Goal: Task Accomplishment & Management: Manage account settings

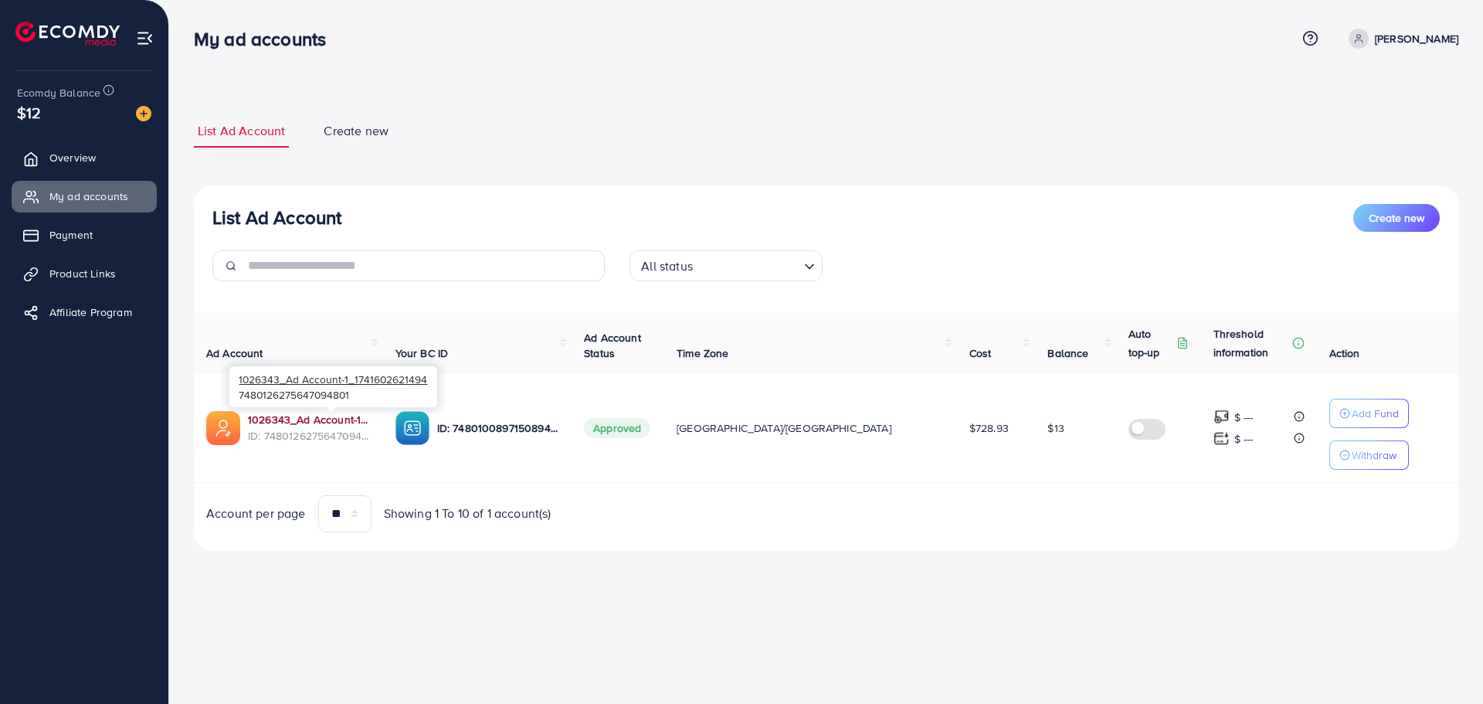
click at [331, 423] on link "1026343_Ad Account-1_1741602621494" at bounding box center [309, 419] width 123 height 15
click at [1352, 462] on p "Withdraw" at bounding box center [1374, 455] width 45 height 19
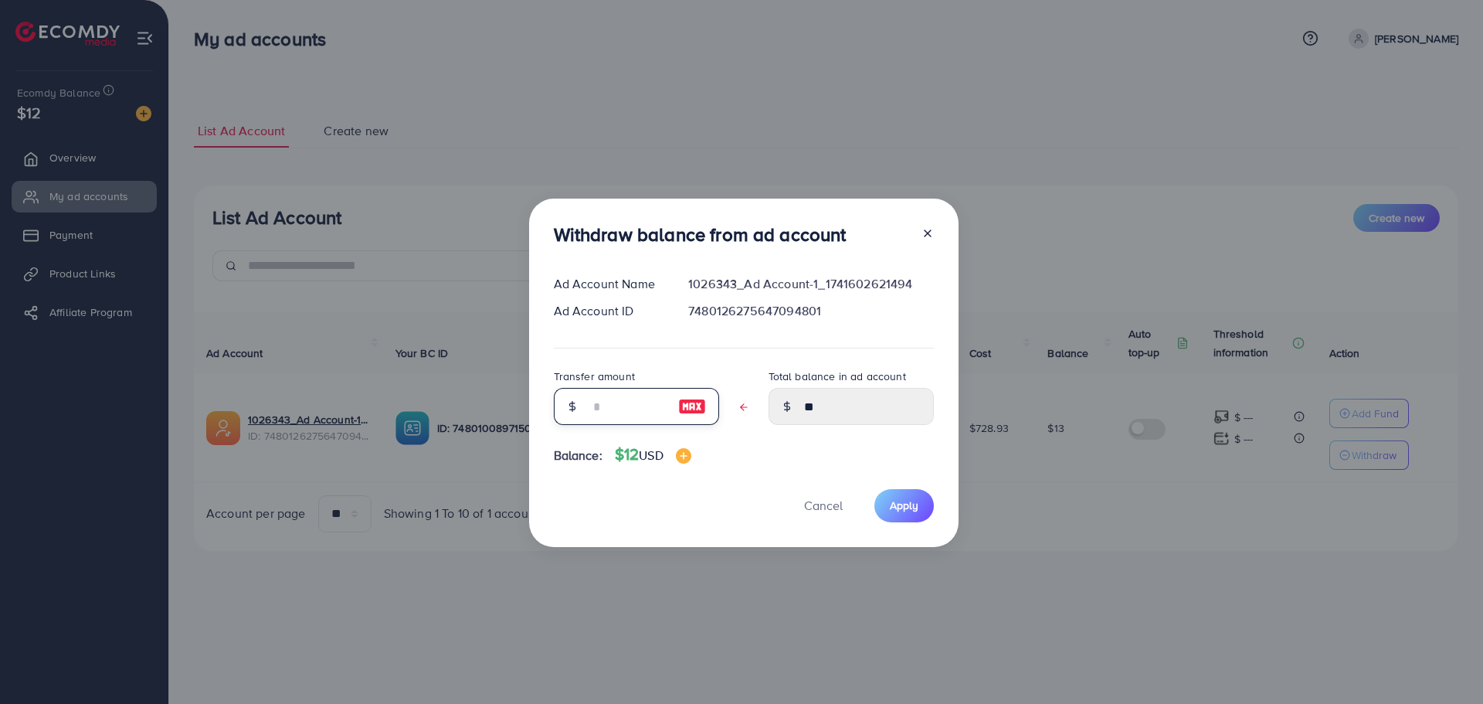
click at [634, 401] on input "text" at bounding box center [627, 406] width 77 height 37
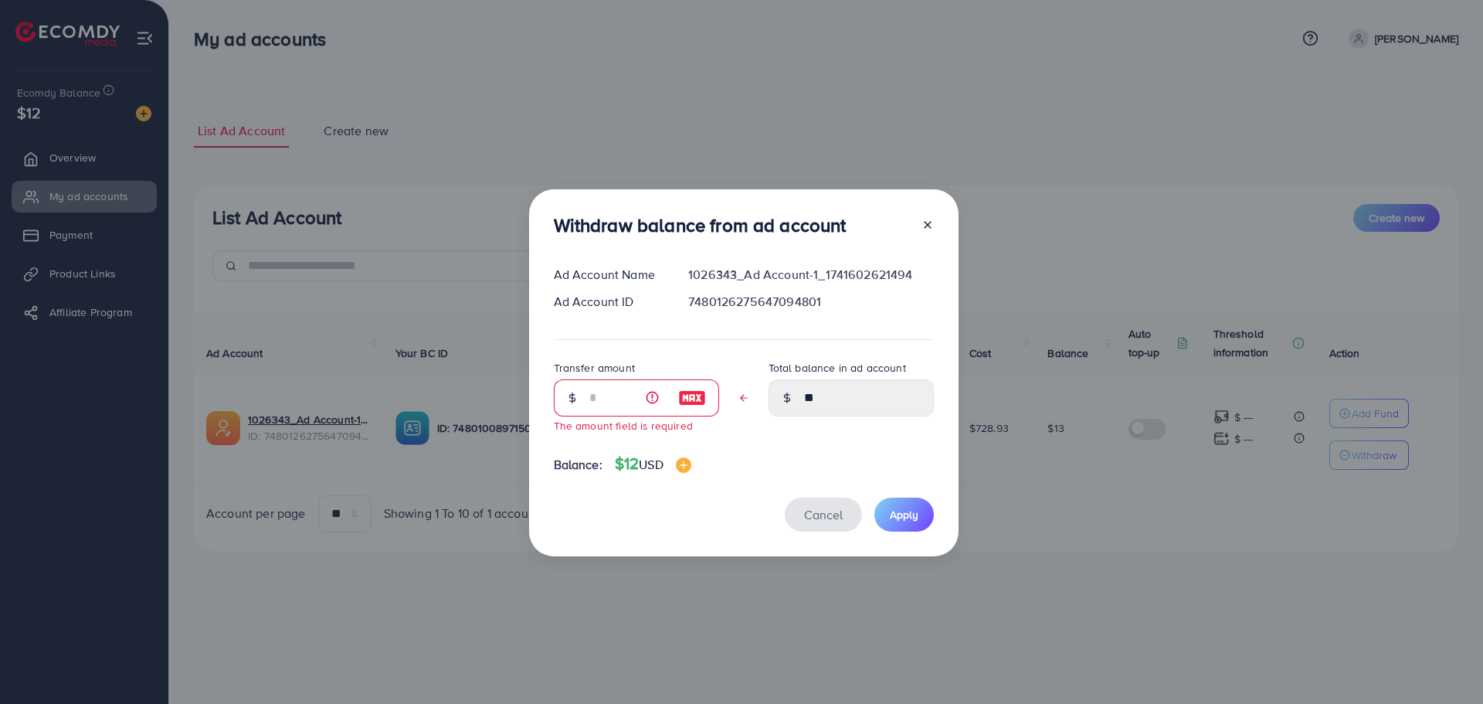
click at [842, 511] on button "Cancel" at bounding box center [823, 514] width 77 height 33
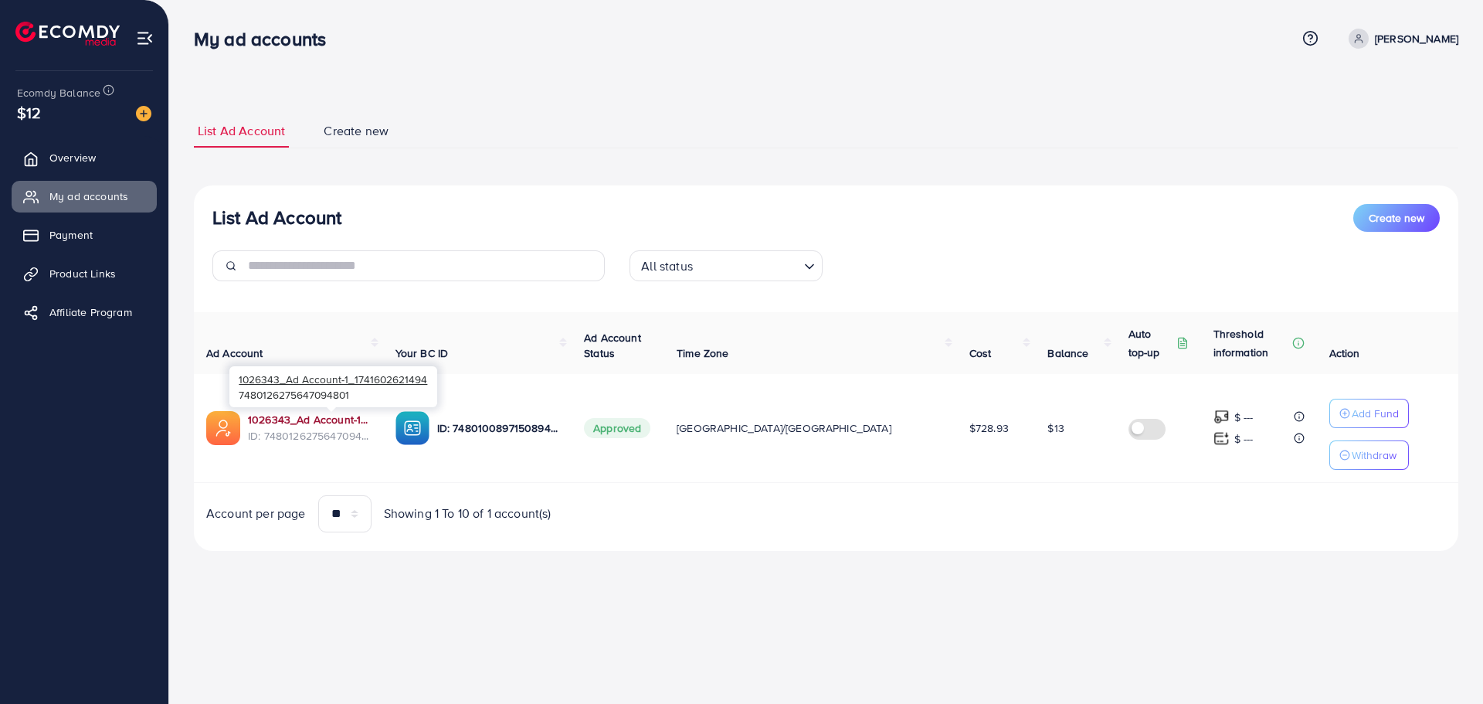
click at [371, 418] on link "1026343_Ad Account-1_1741602621494" at bounding box center [309, 419] width 123 height 15
click at [59, 157] on span "Overview" at bounding box center [76, 157] width 46 height 15
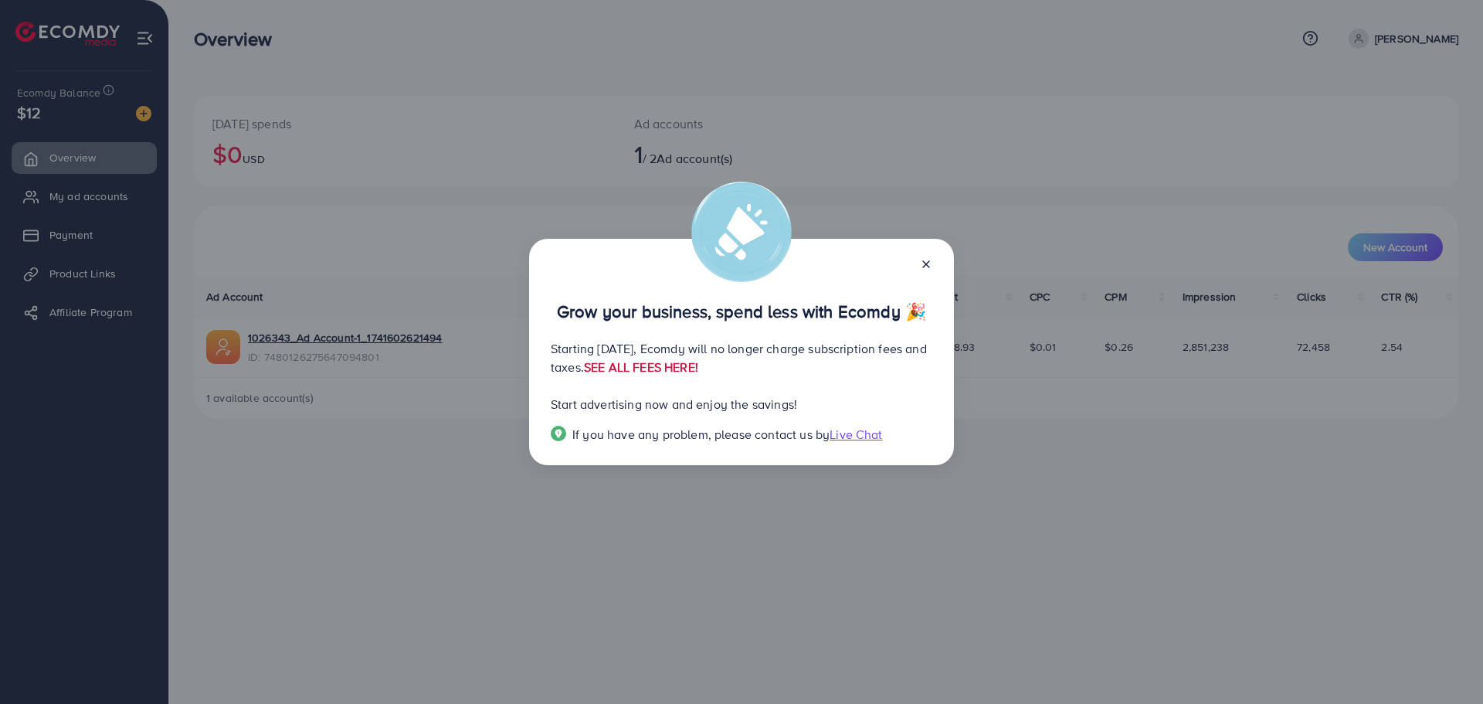
click at [698, 371] on link "SEE ALL FEES HERE!" at bounding box center [641, 366] width 114 height 17
click at [927, 261] on icon at bounding box center [926, 264] width 12 height 12
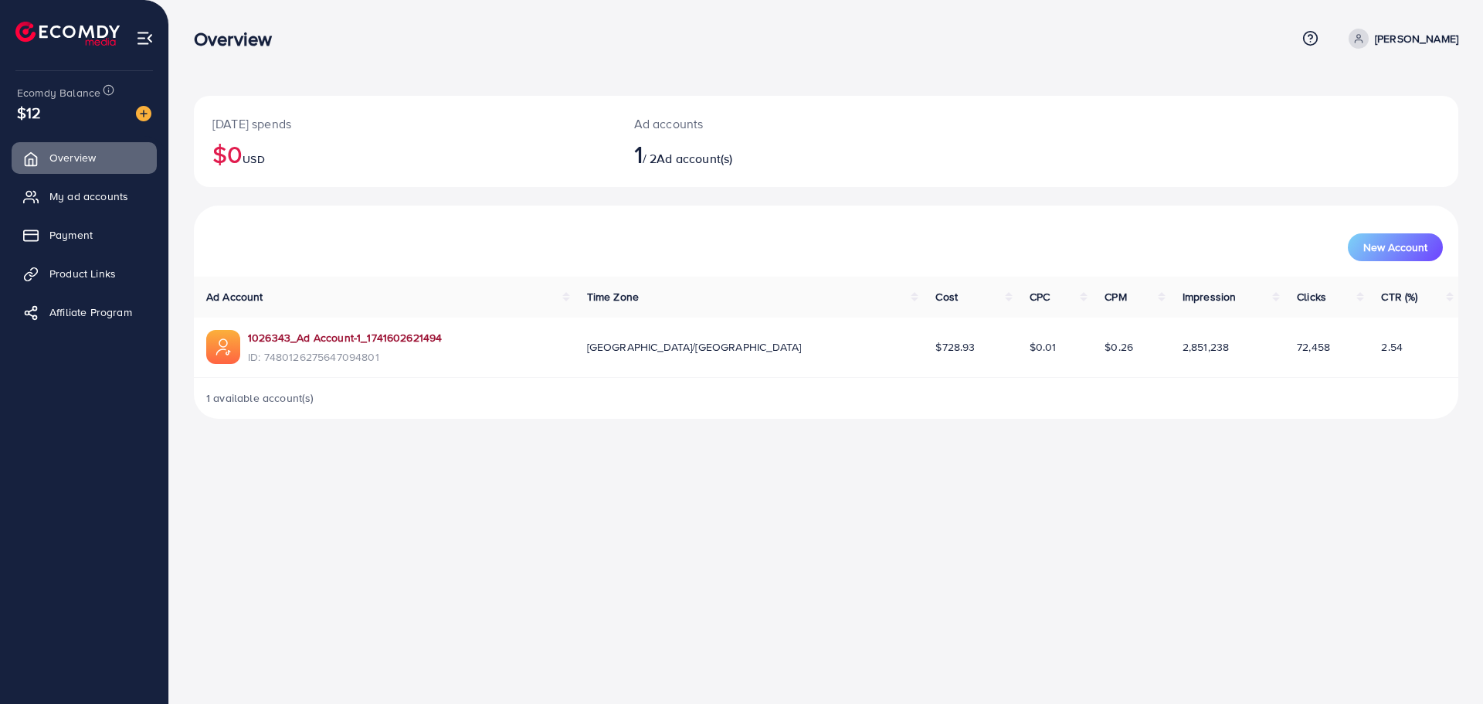
click at [362, 335] on link "1026343_Ad Account-1_1741602621494" at bounding box center [345, 337] width 194 height 15
click at [348, 339] on link "1026343_Ad Account-1_1741602621494" at bounding box center [345, 337] width 194 height 15
click at [91, 190] on span "My ad accounts" at bounding box center [92, 196] width 79 height 15
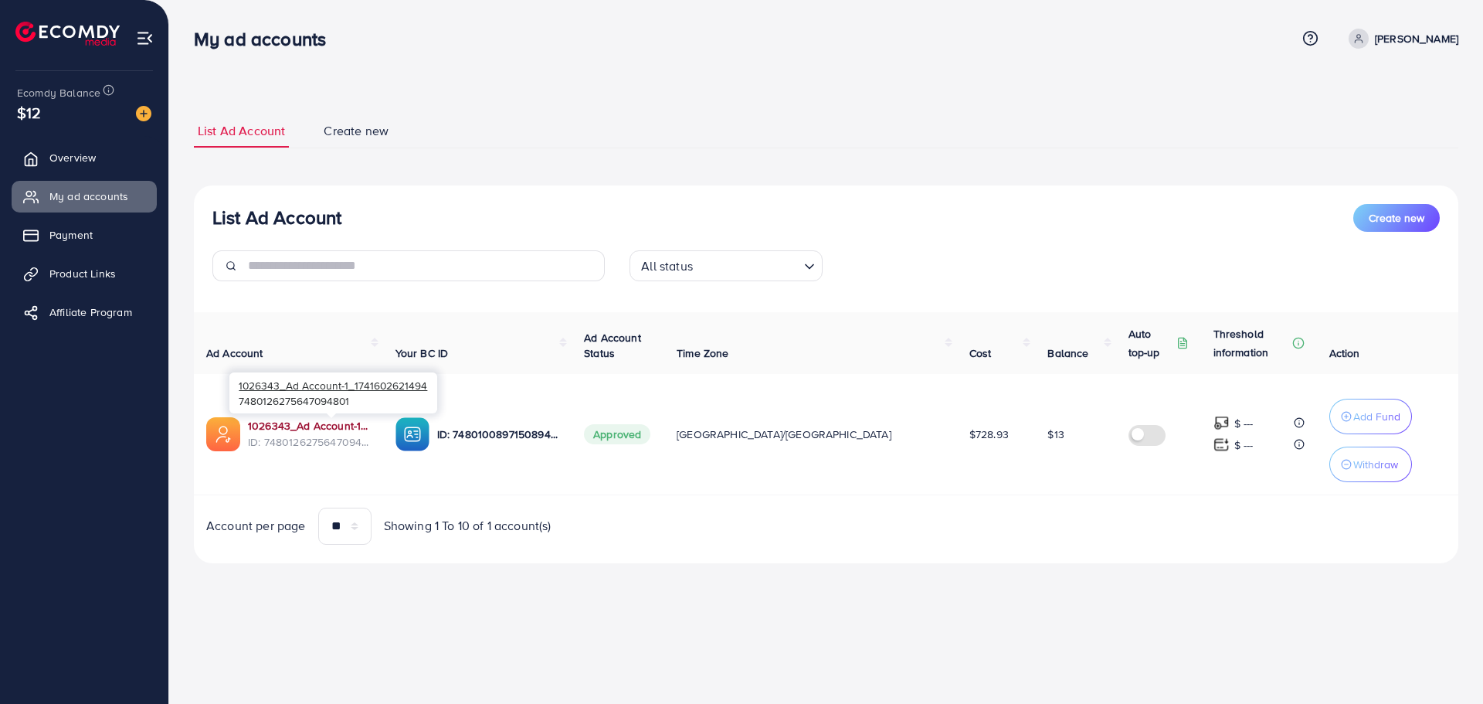
click at [311, 420] on link "1026343_Ad Account-1_1741602621494" at bounding box center [309, 425] width 123 height 15
click at [1341, 457] on div "Withdraw" at bounding box center [1370, 464] width 59 height 19
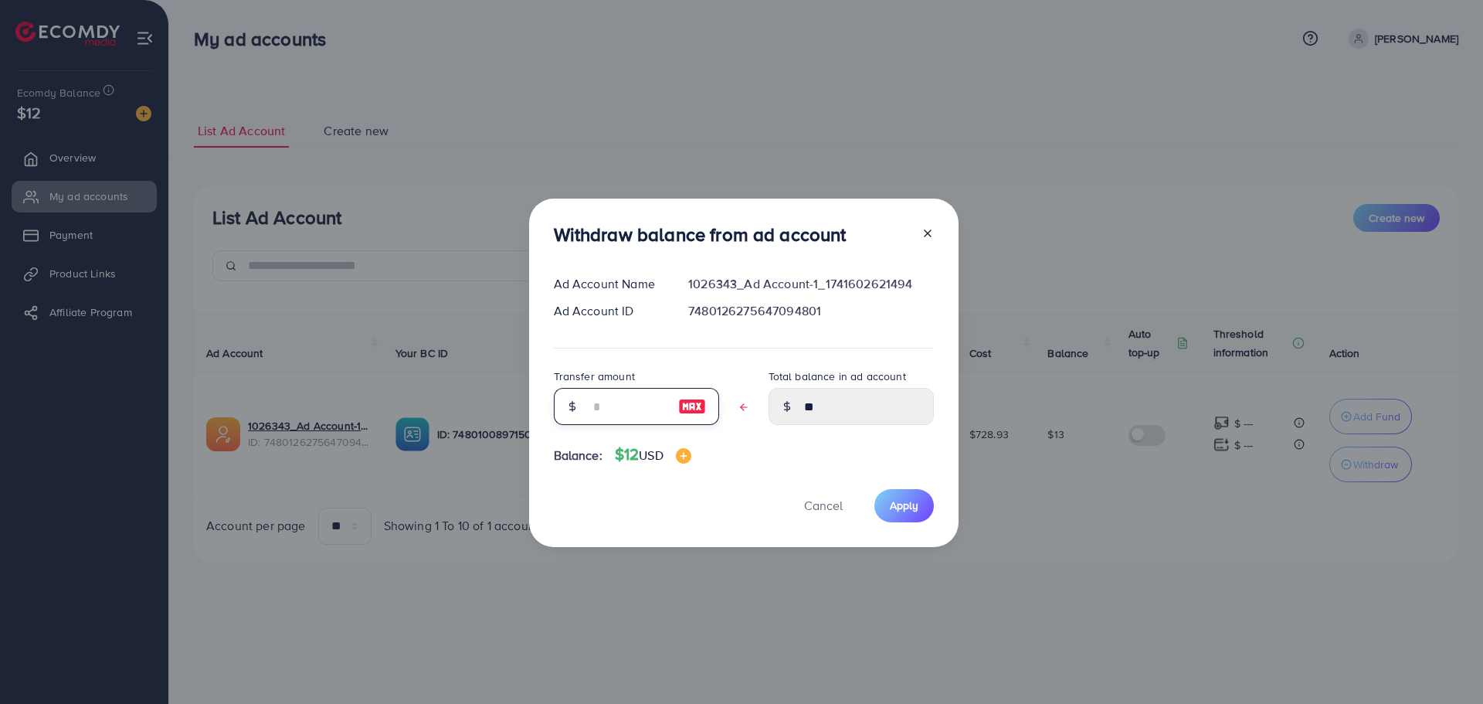
click at [612, 404] on input "text" at bounding box center [627, 406] width 77 height 37
type input "*"
type input "*****"
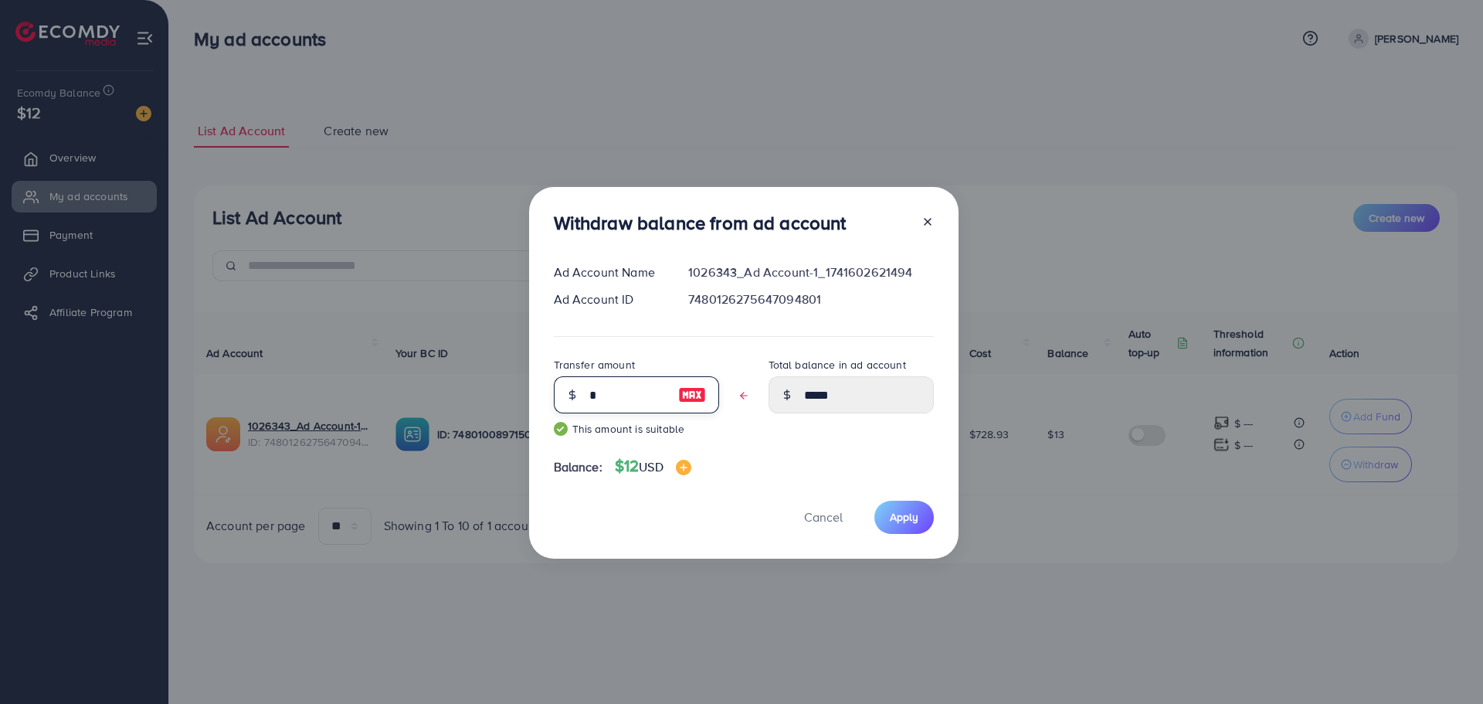
type input "**"
type input "****"
type input "**"
click at [901, 510] on span "Apply" at bounding box center [904, 516] width 29 height 15
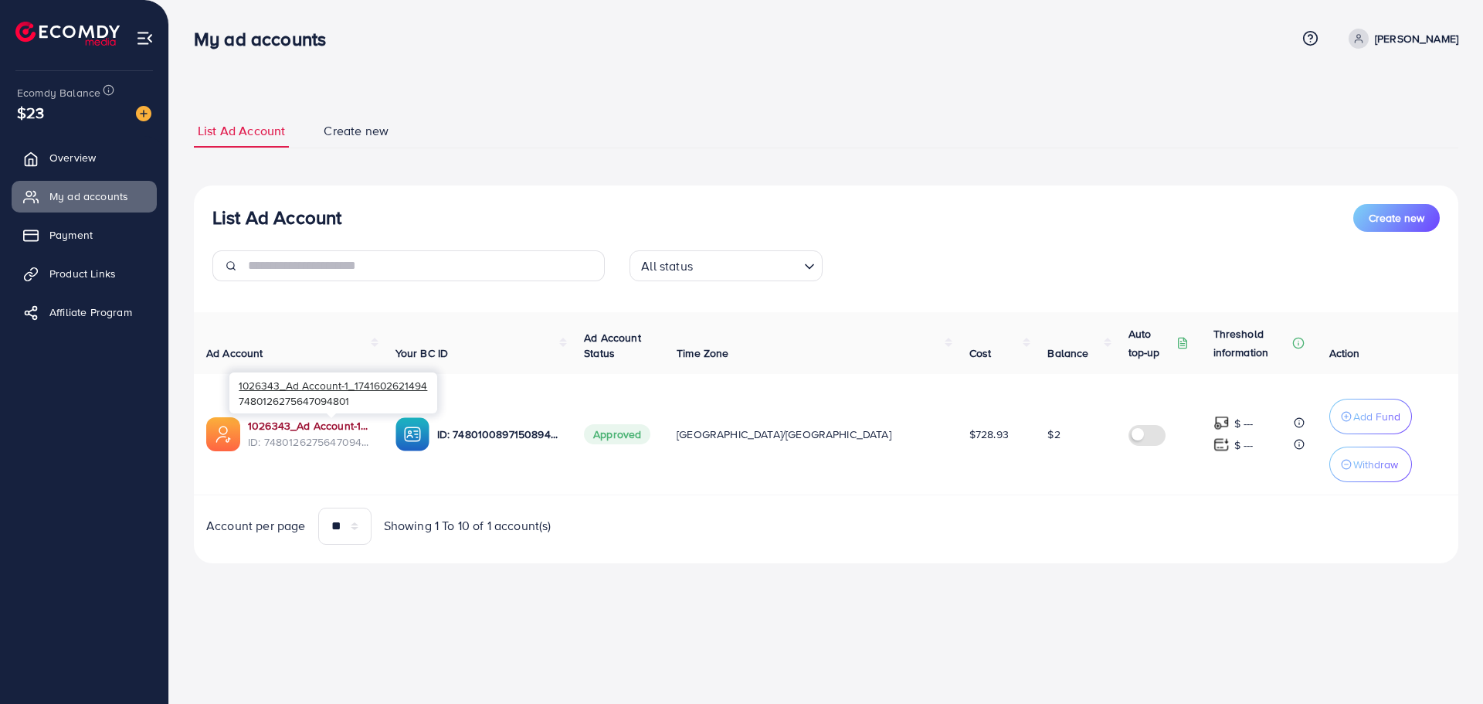
click at [324, 421] on link "1026343_Ad Account-1_1741602621494" at bounding box center [309, 425] width 123 height 15
click at [265, 426] on link "1026343_Ad Account-1_1741602621494" at bounding box center [309, 425] width 123 height 15
click at [346, 423] on link "1026343_Ad Account-1_1741602621494" at bounding box center [309, 425] width 123 height 15
click at [1354, 457] on p "Withdraw" at bounding box center [1376, 464] width 45 height 19
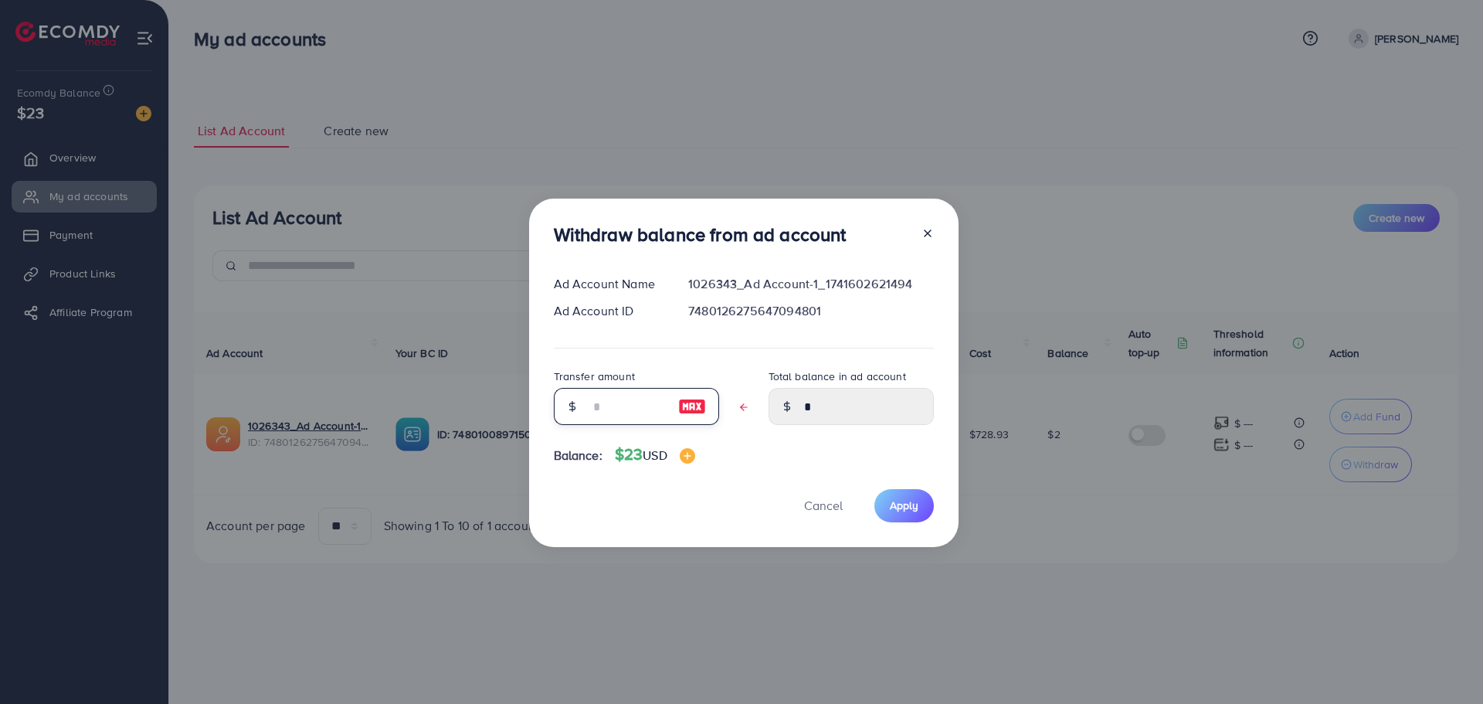
click at [627, 412] on input "text" at bounding box center [627, 406] width 77 height 37
type input "*"
type input "****"
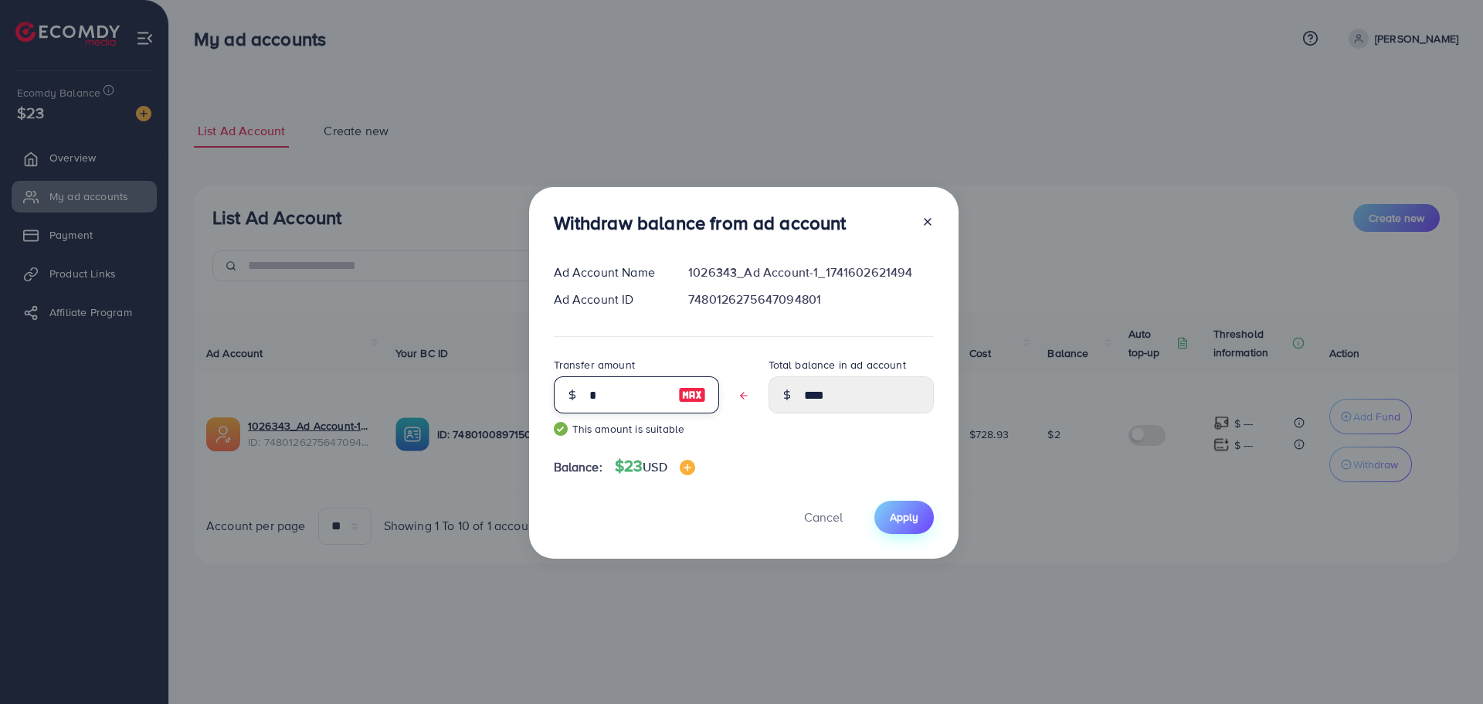
type input "*"
click at [912, 521] on span "Apply" at bounding box center [904, 516] width 29 height 15
